Goal: Transaction & Acquisition: Book appointment/travel/reservation

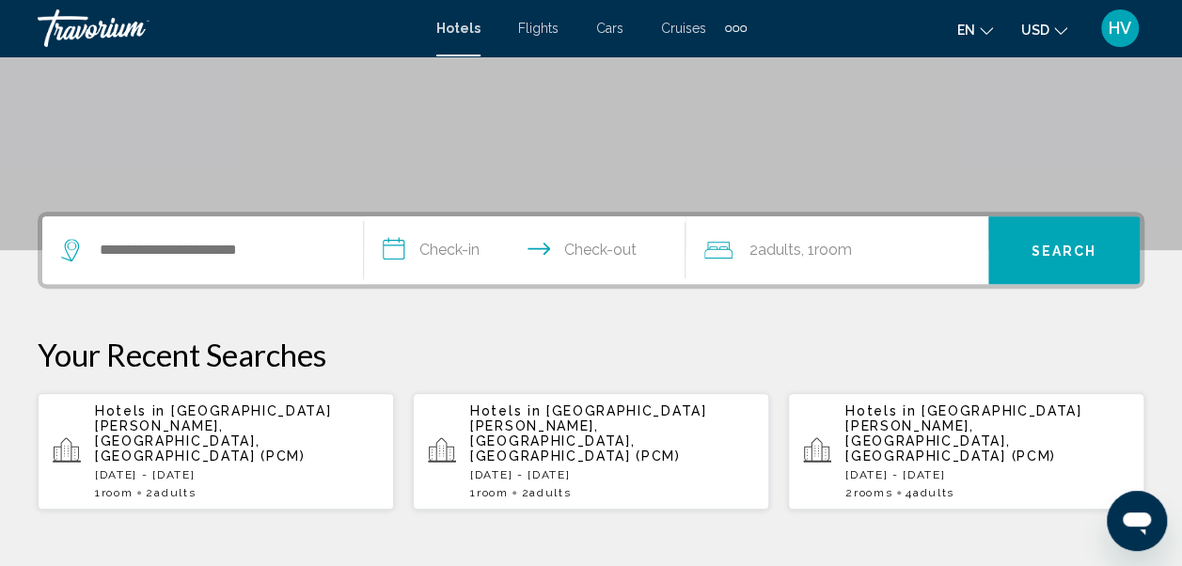
scroll to position [376, 0]
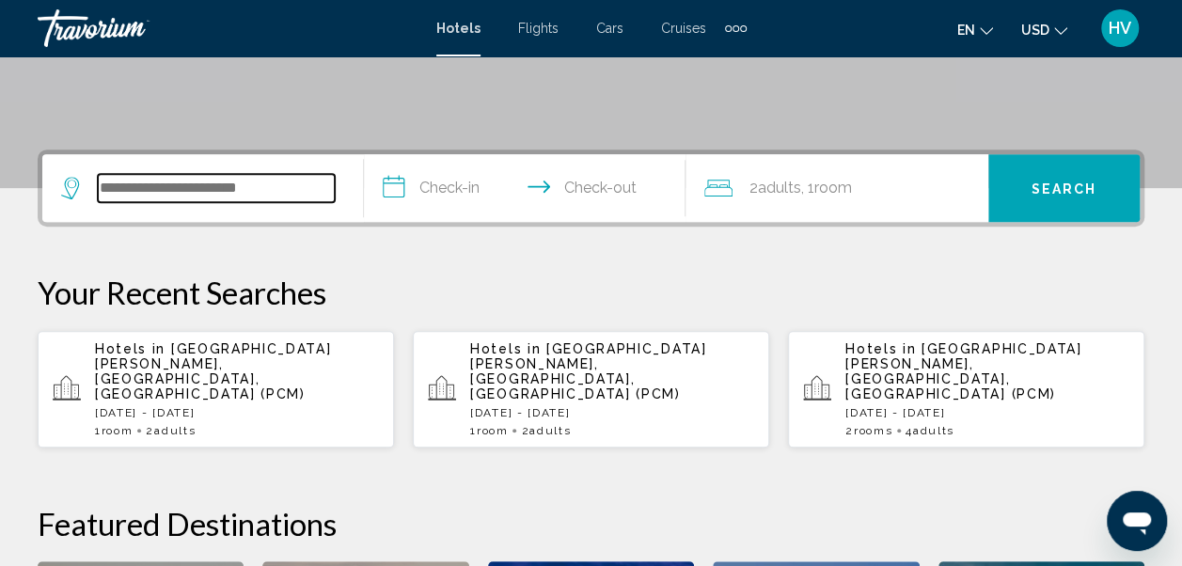
click at [160, 189] on input "Search widget" at bounding box center [216, 188] width 237 height 28
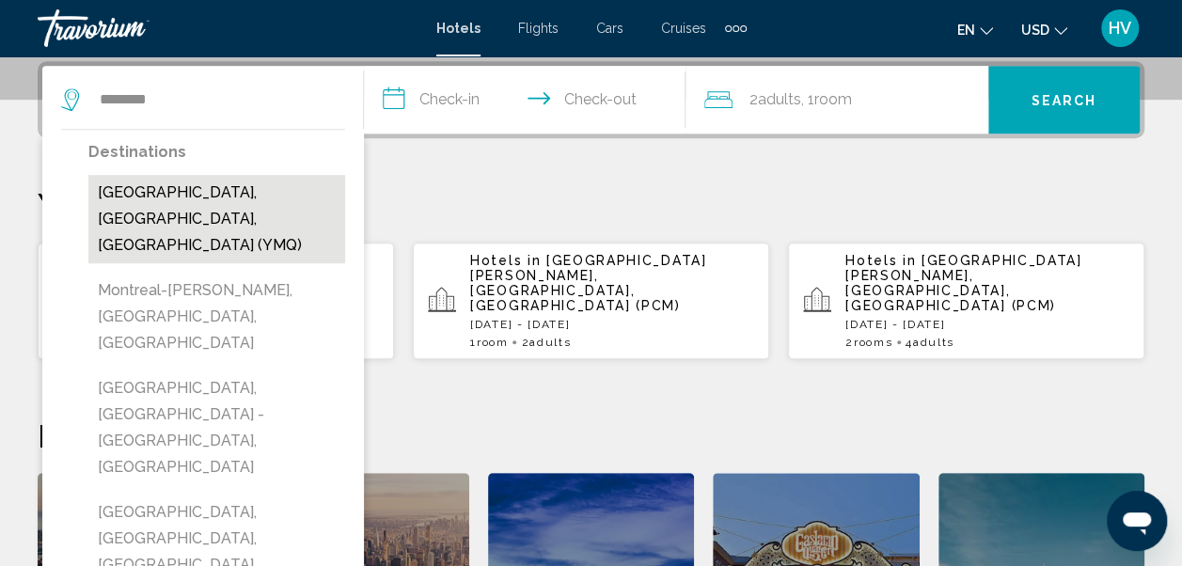
click at [187, 193] on button "[GEOGRAPHIC_DATA], [GEOGRAPHIC_DATA], [GEOGRAPHIC_DATA] (YMQ)" at bounding box center [216, 219] width 257 height 88
type input "**********"
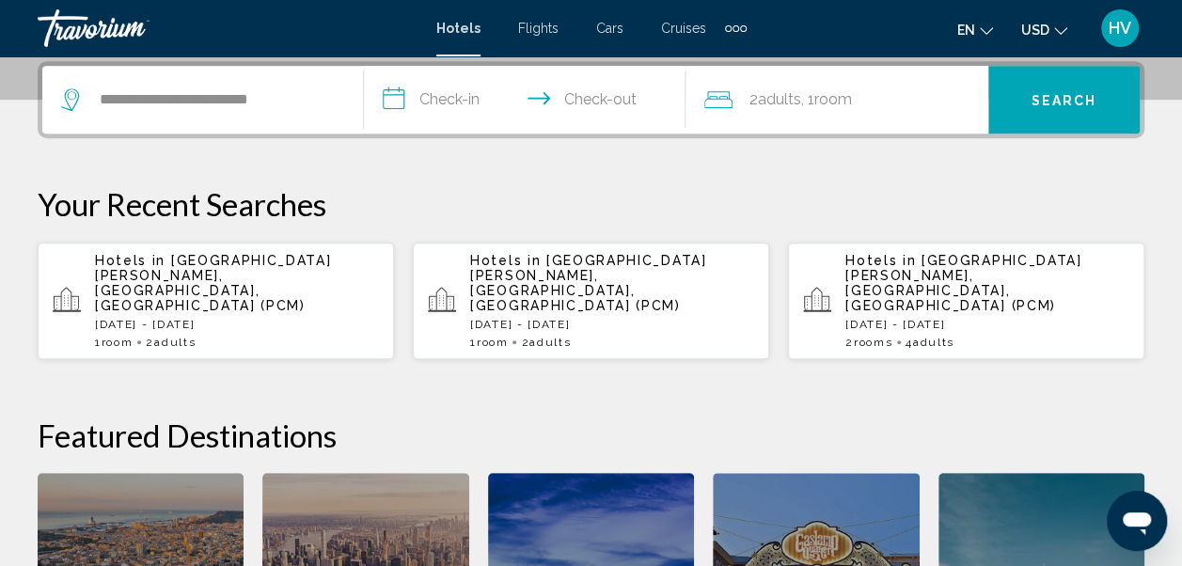
click at [457, 102] on input "**********" at bounding box center [528, 102] width 329 height 73
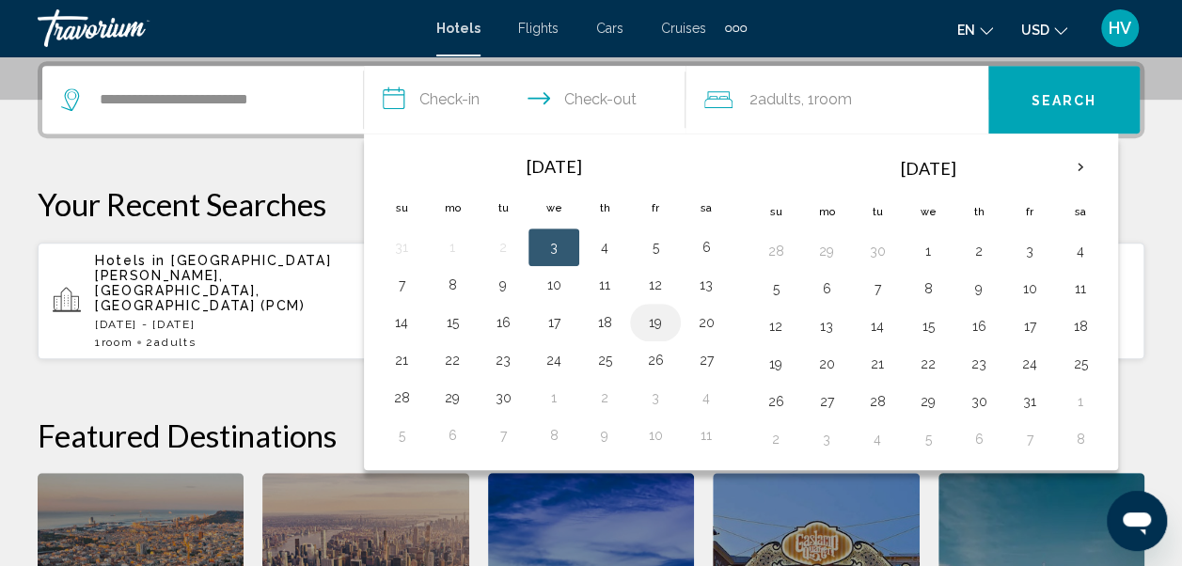
click at [655, 325] on button "19" at bounding box center [656, 322] width 30 height 26
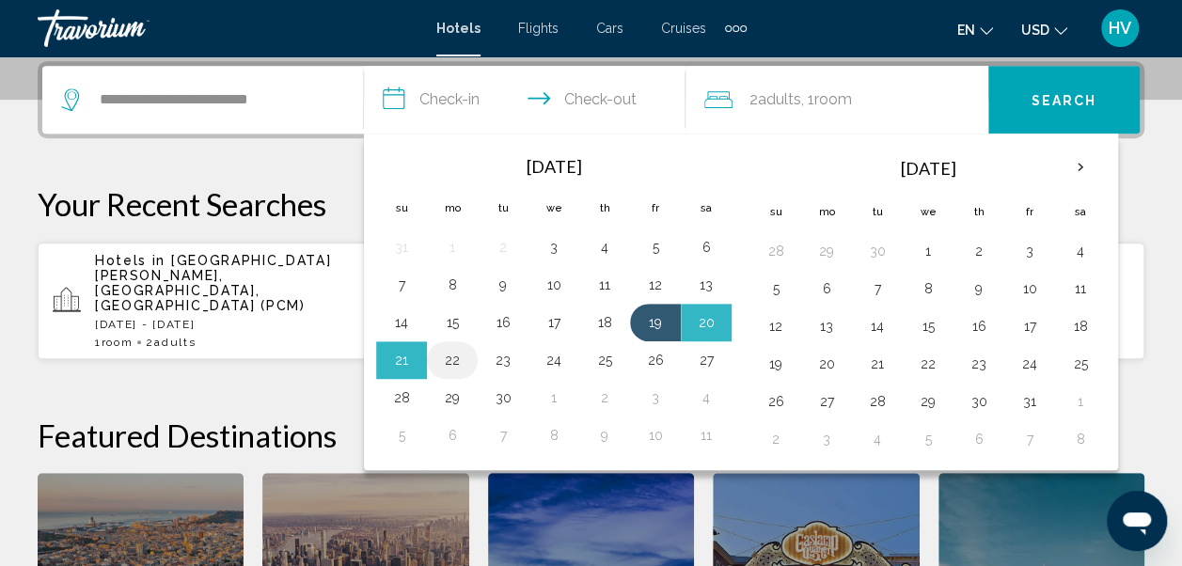
click at [459, 352] on button "22" at bounding box center [452, 360] width 30 height 26
type input "**********"
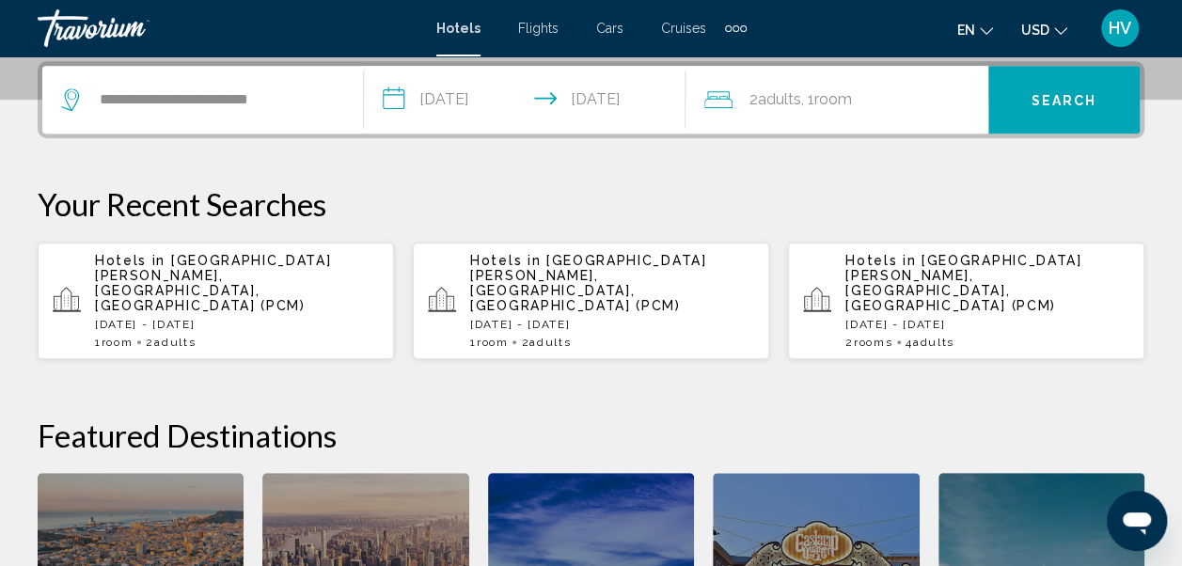
click at [837, 107] on span "Room" at bounding box center [834, 99] width 38 height 18
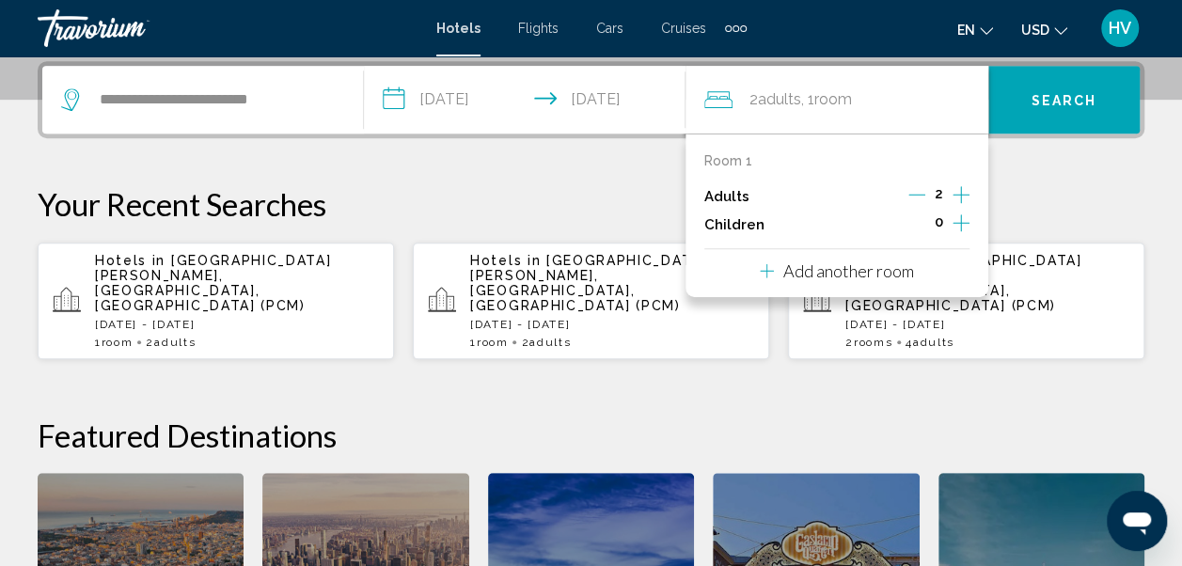
click at [959, 225] on icon "Increment children" at bounding box center [961, 223] width 17 height 23
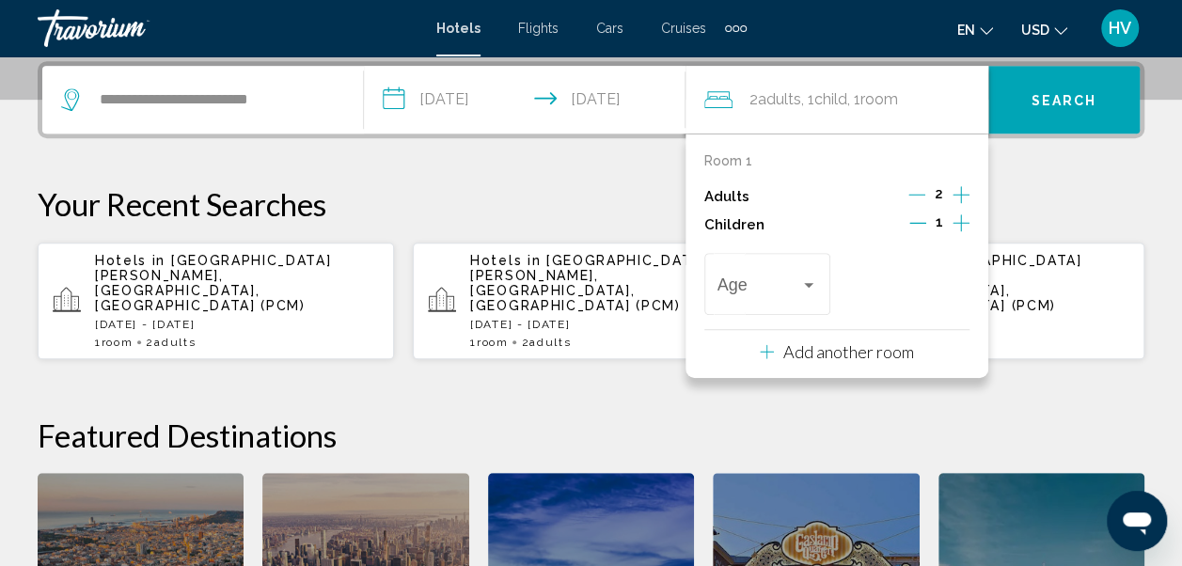
click at [955, 198] on icon "Increment adults" at bounding box center [961, 194] width 17 height 23
click at [920, 223] on icon "Decrement children" at bounding box center [918, 223] width 17 height 1
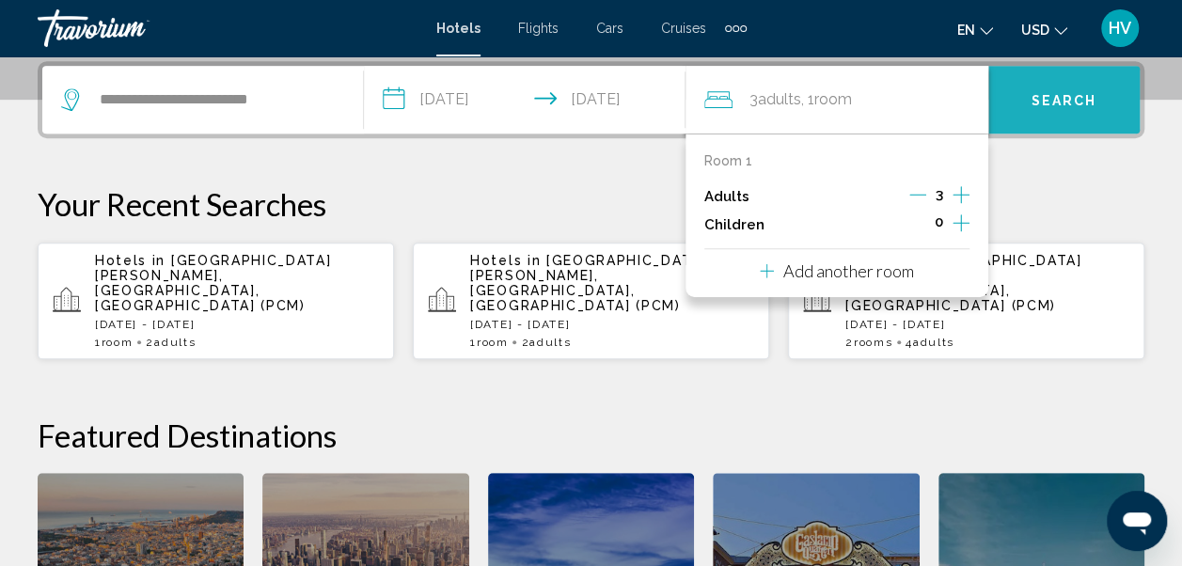
click at [1058, 96] on span "Search" at bounding box center [1065, 100] width 66 height 15
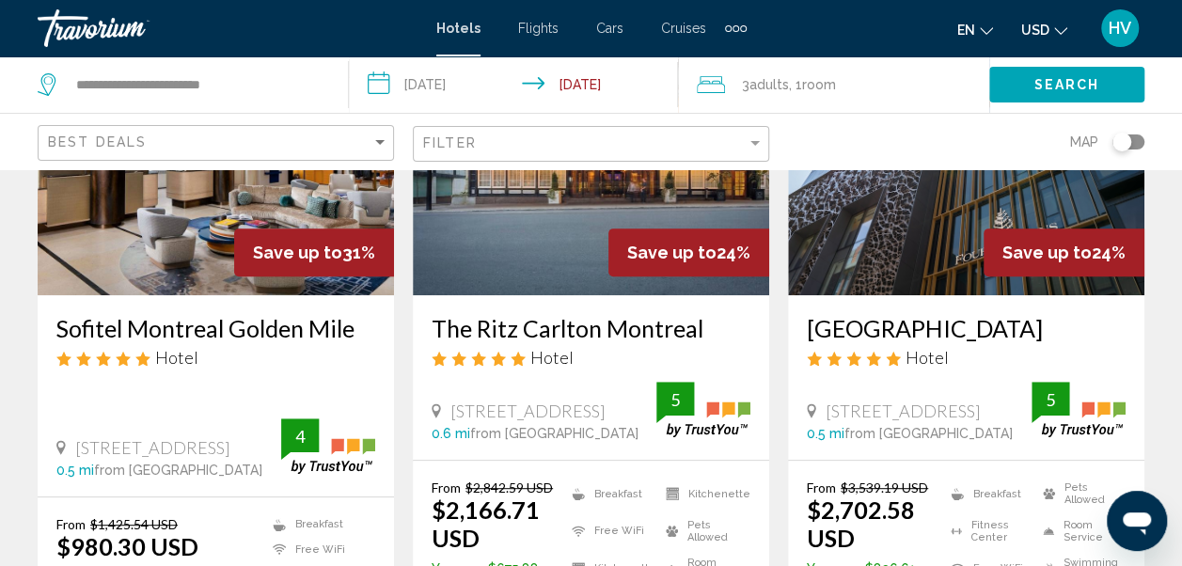
scroll to position [282, 0]
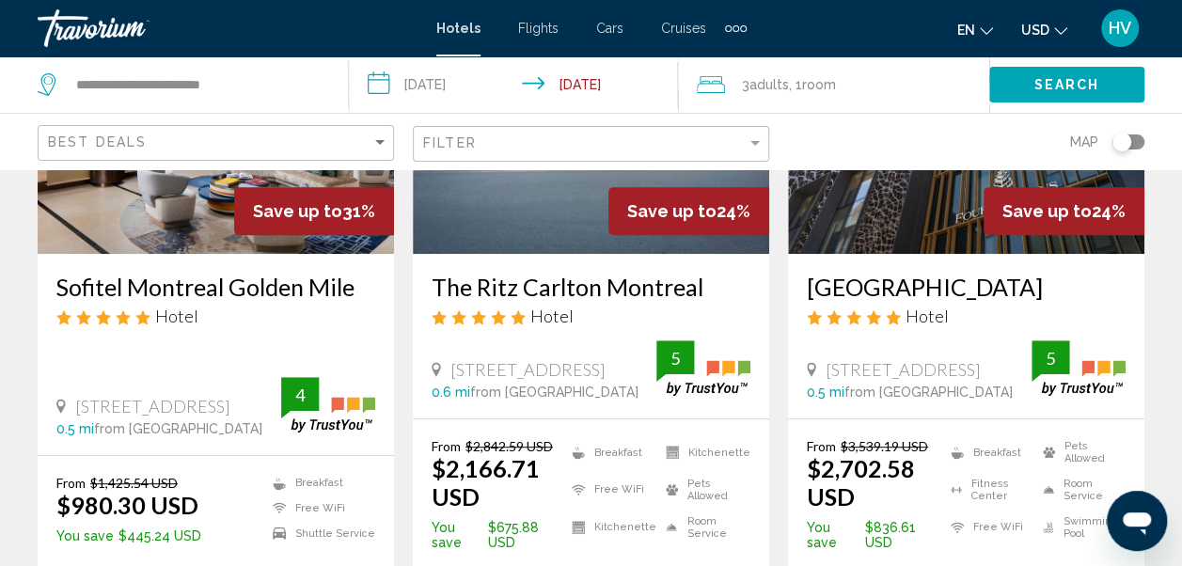
click at [1059, 39] on button "USD USD ($) MXN (Mex$) CAD (Can$) GBP (£) EUR (€) AUD (A$) NZD (NZ$) CNY (CN¥)" at bounding box center [1045, 29] width 46 height 27
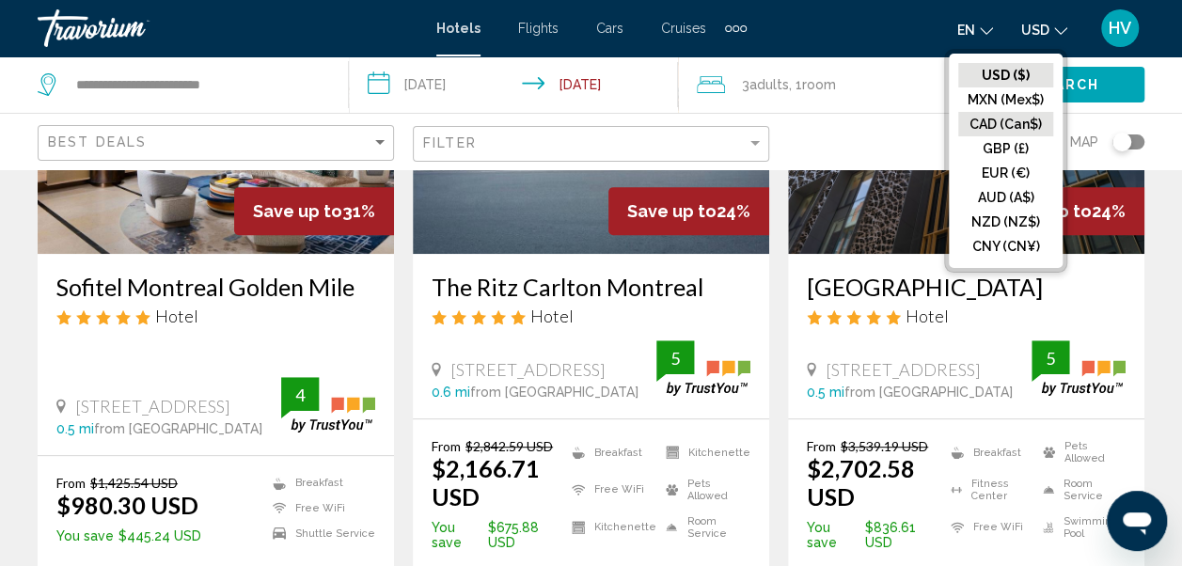
click at [1029, 120] on button "CAD (Can$)" at bounding box center [1005, 124] width 95 height 24
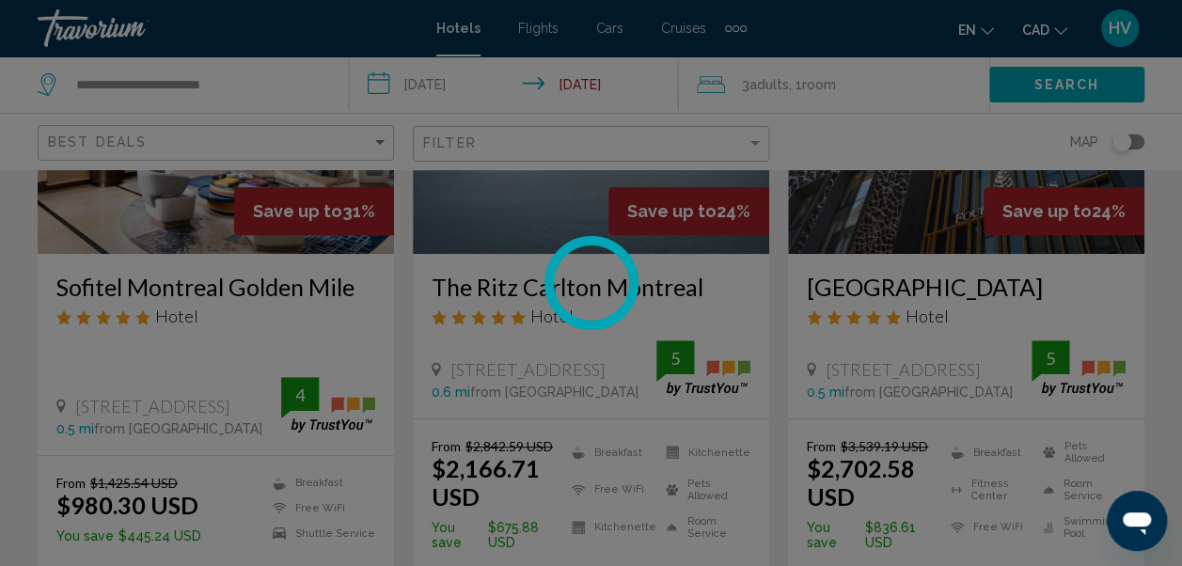
scroll to position [51, 0]
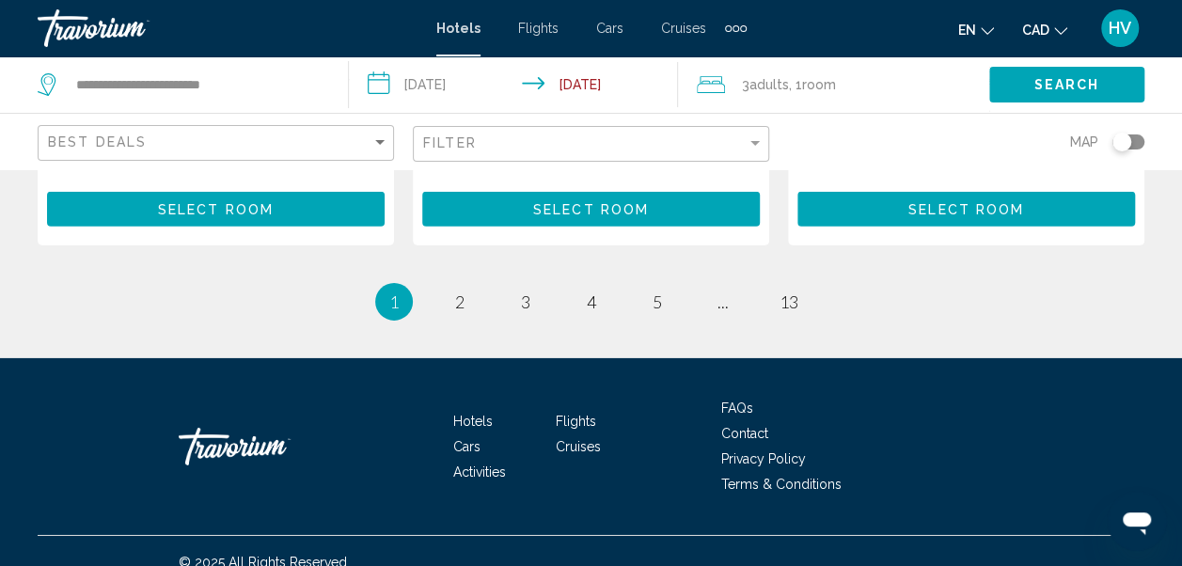
scroll to position [2875, 0]
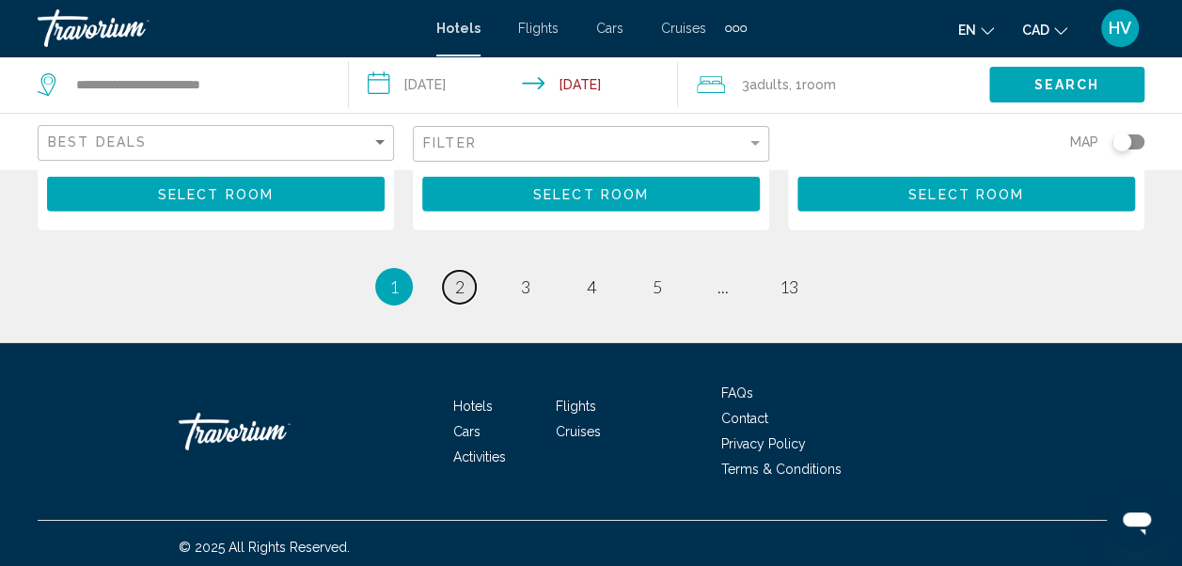
click at [455, 286] on span "2" at bounding box center [459, 287] width 9 height 21
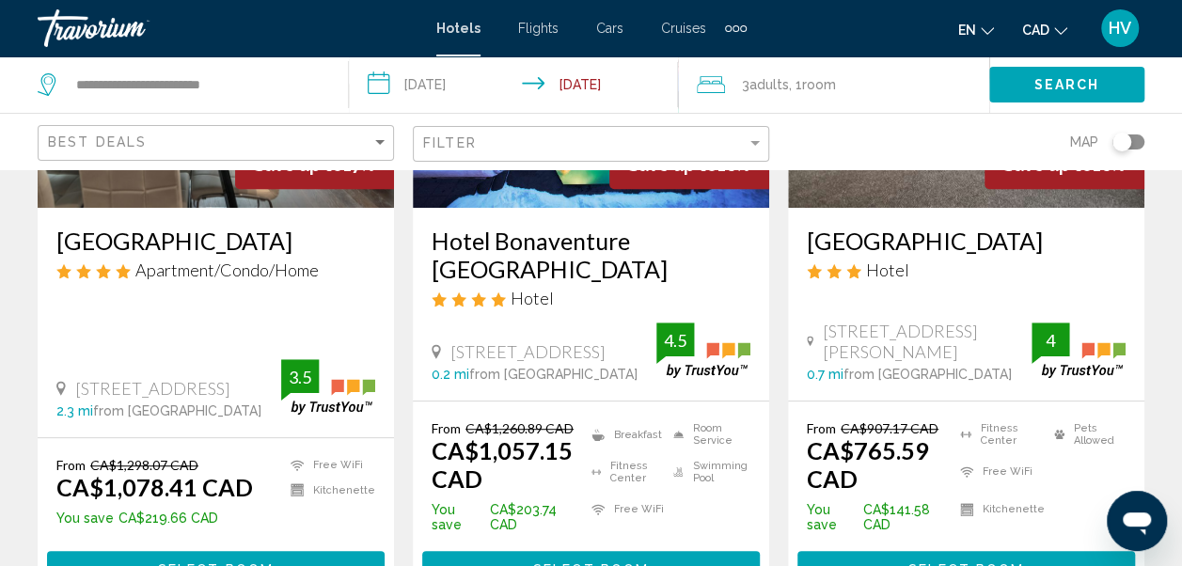
scroll to position [282, 0]
